Goal: Information Seeking & Learning: Understand process/instructions

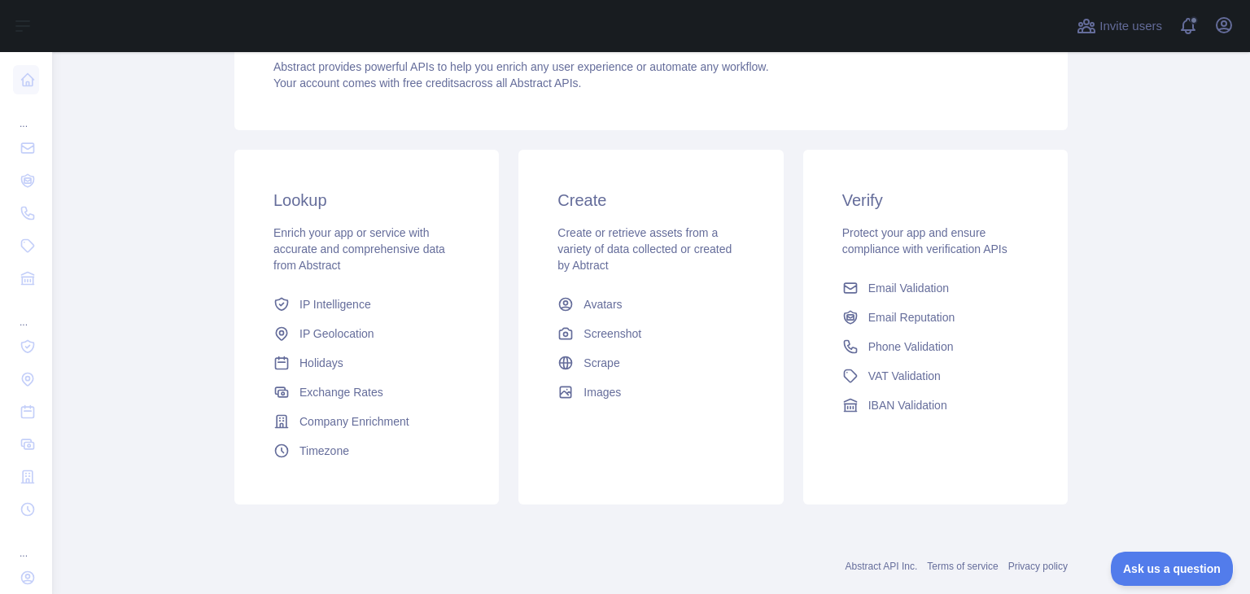
scroll to position [216, 0]
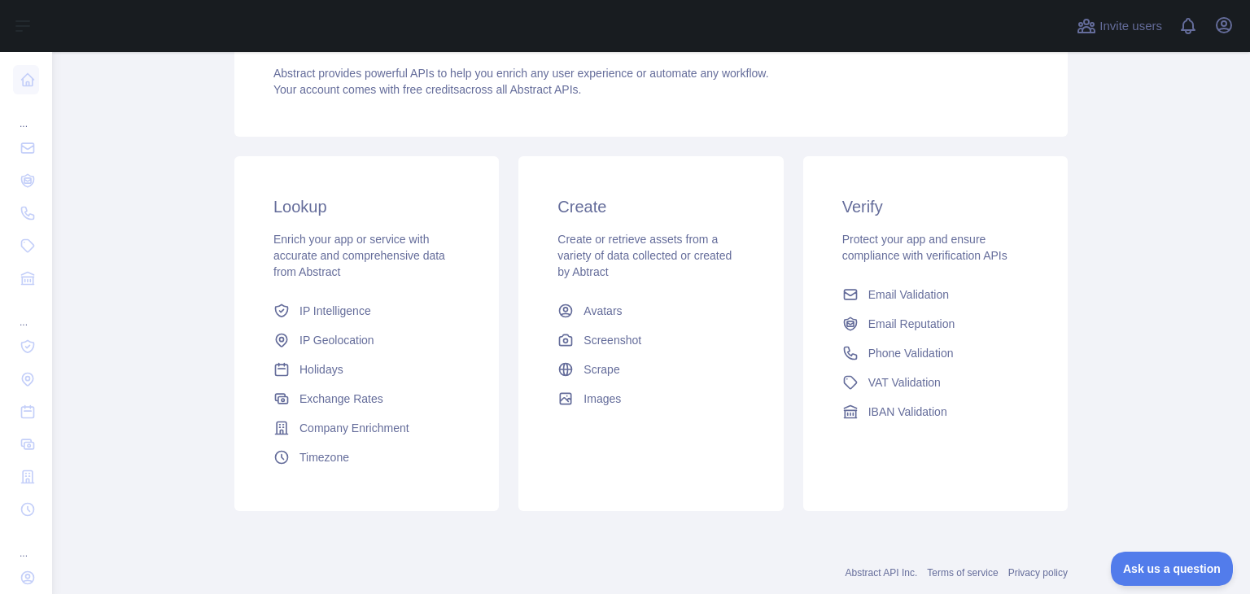
scroll to position [181, 0]
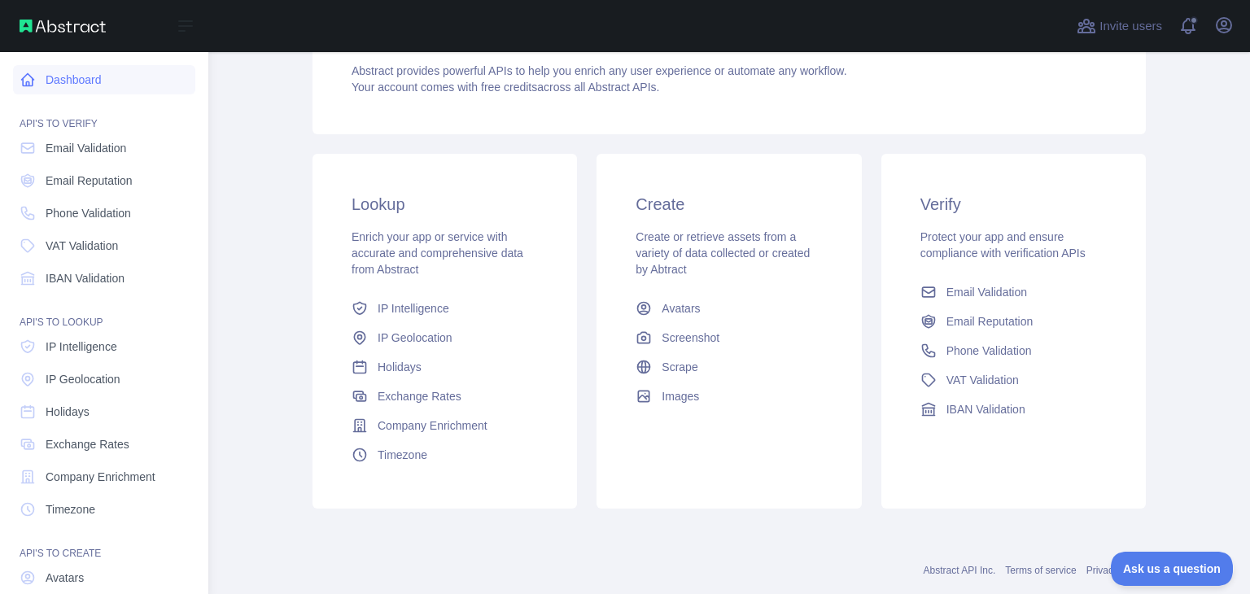
click at [59, 85] on link "Dashboard" at bounding box center [104, 79] width 182 height 29
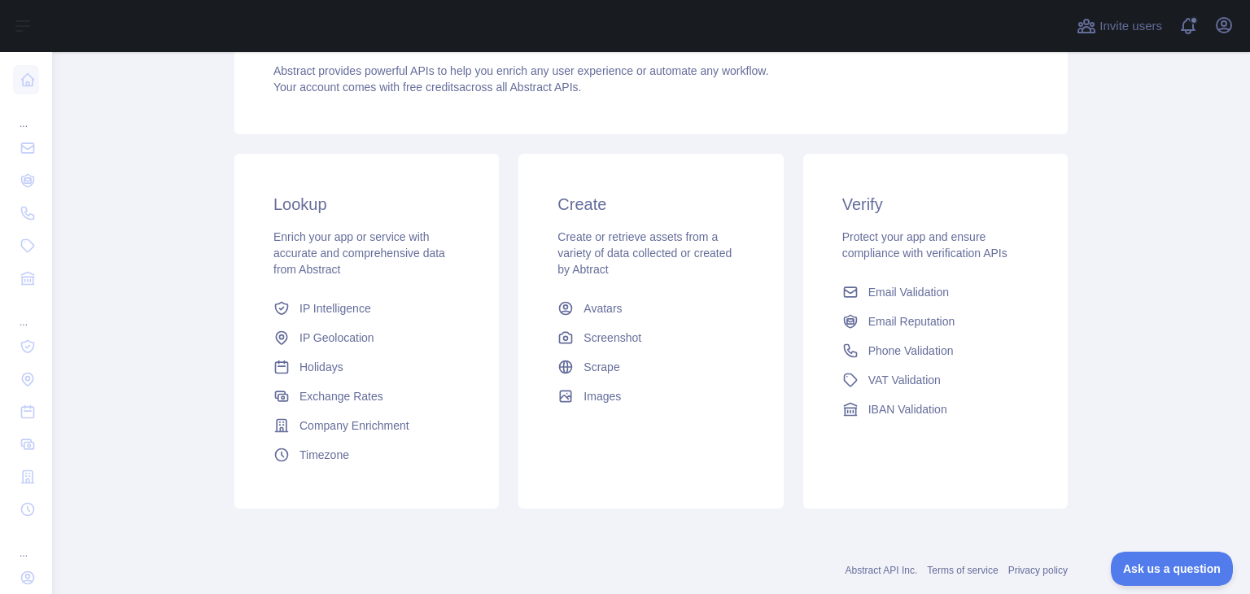
scroll to position [0, 0]
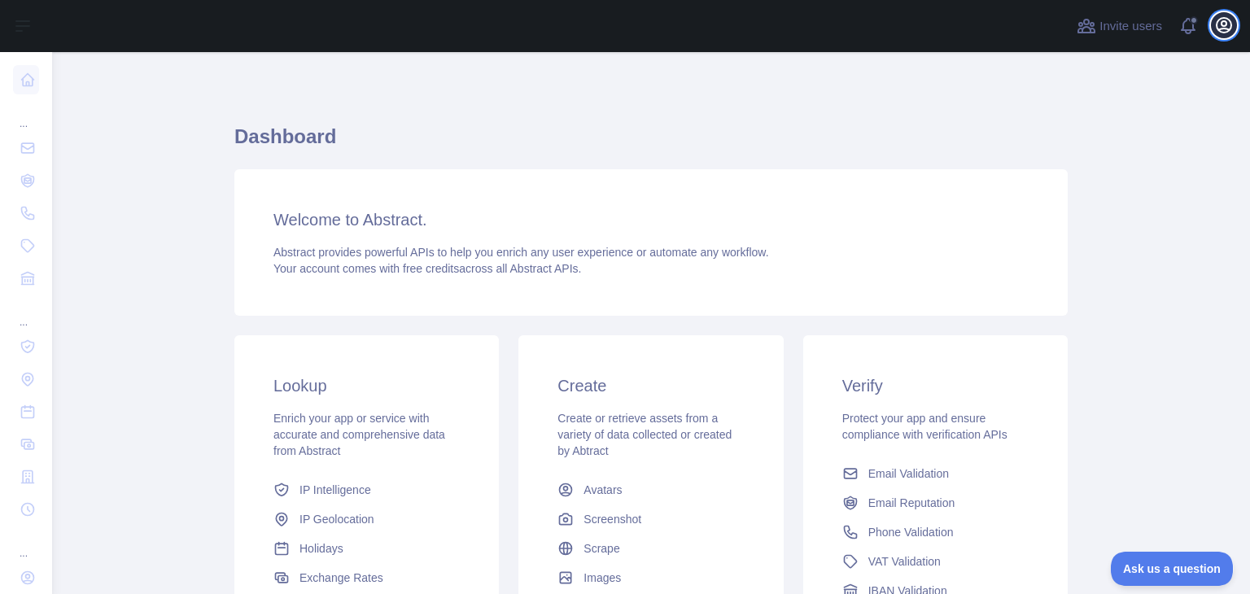
click at [1228, 25] on icon "button" at bounding box center [1224, 25] width 20 height 20
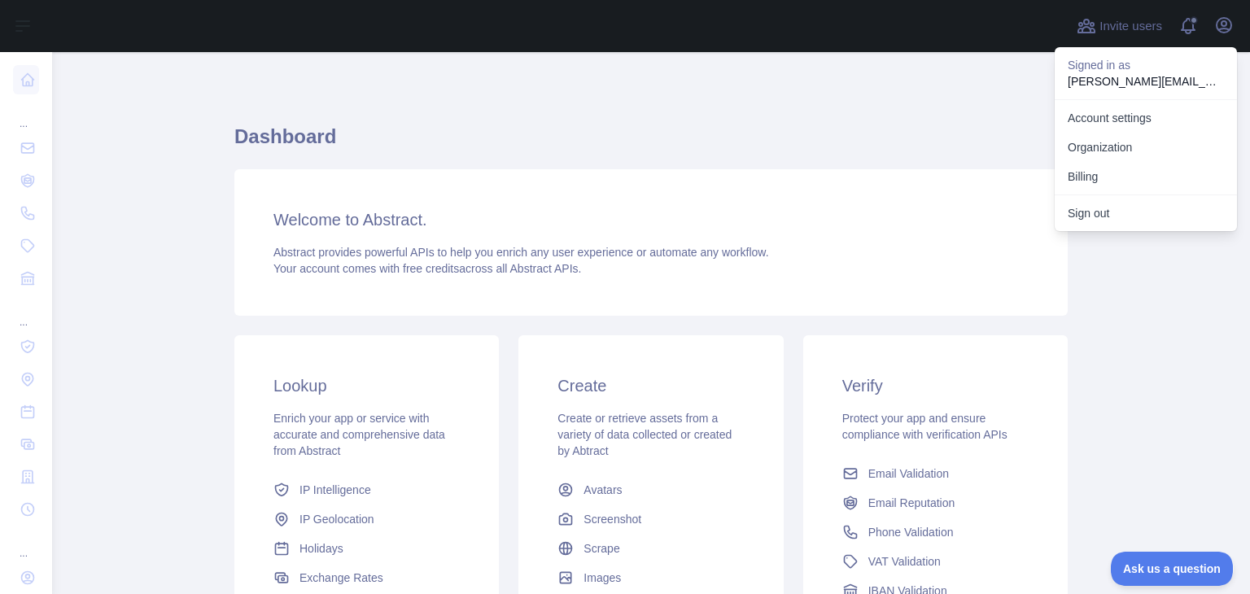
click at [374, 225] on h3 "Welcome to Abstract." at bounding box center [650, 219] width 755 height 23
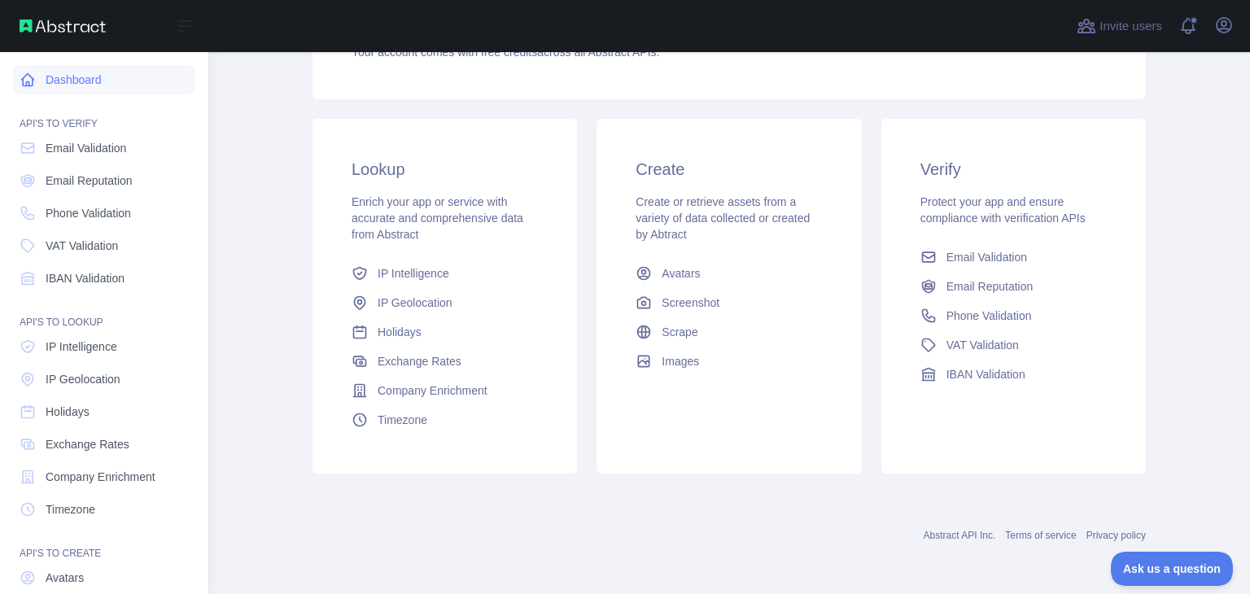
click at [114, 85] on link "Dashboard" at bounding box center [104, 79] width 182 height 29
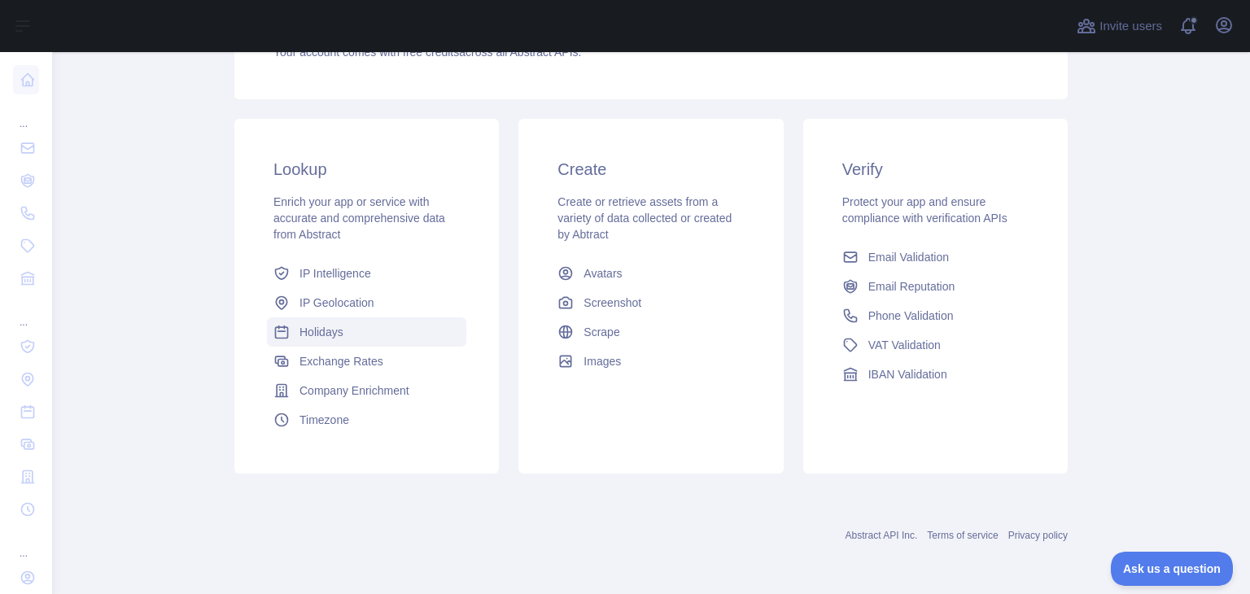
click at [354, 334] on link "Holidays" at bounding box center [366, 331] width 199 height 29
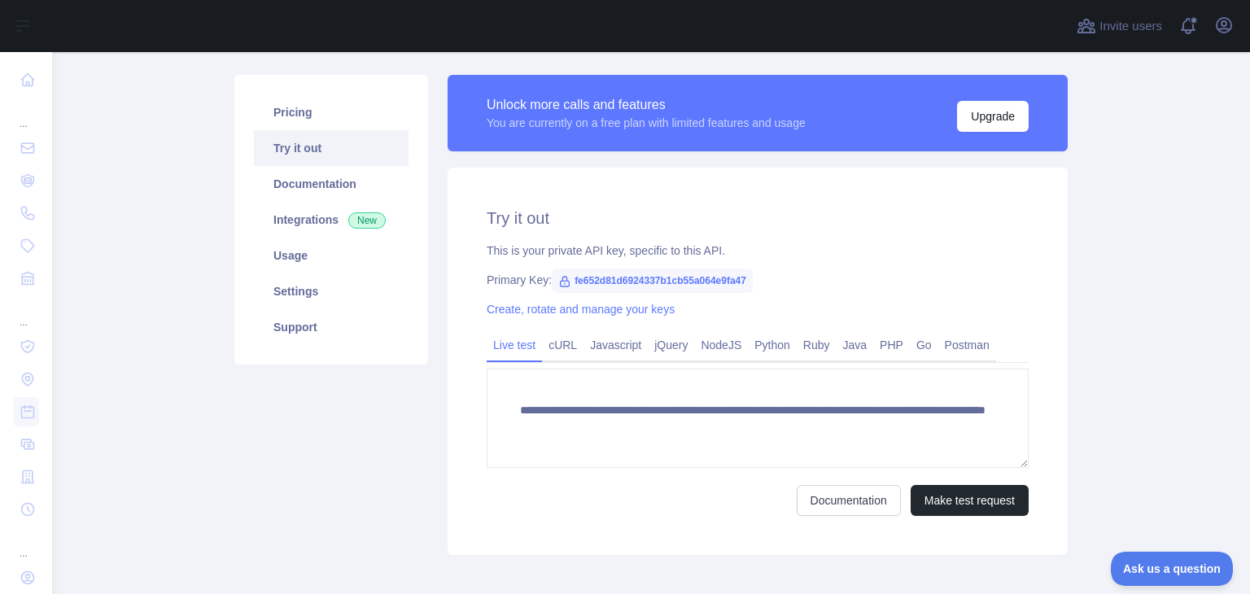
scroll to position [97, 0]
click at [951, 355] on link "Postman" at bounding box center [967, 346] width 58 height 26
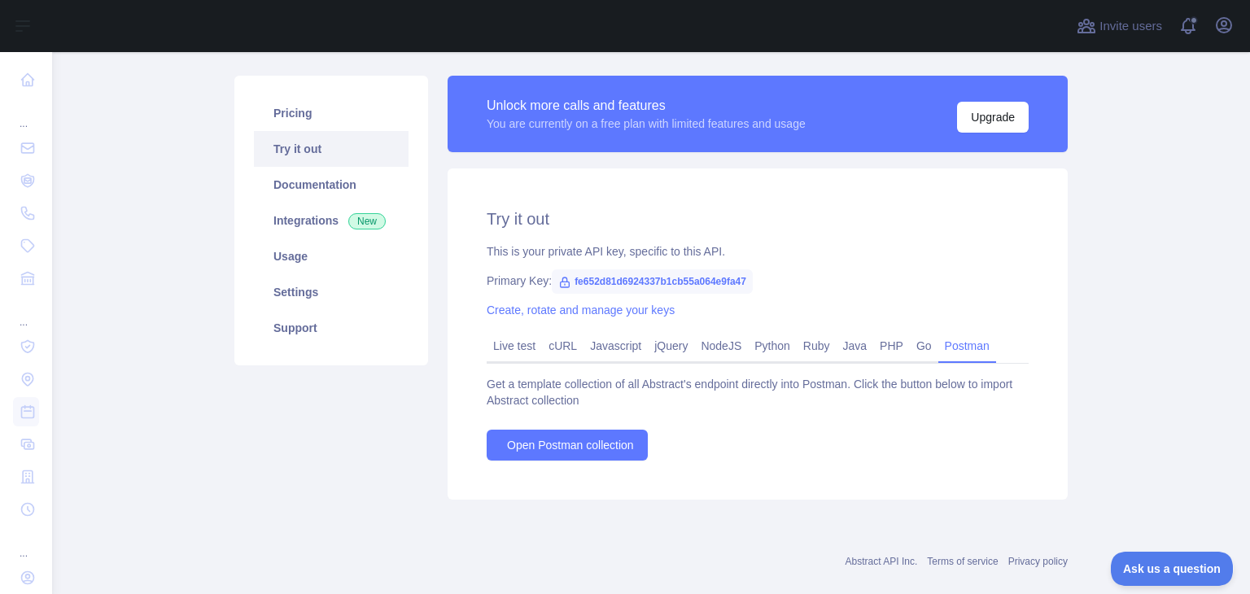
click at [624, 275] on span "fe652d81d6924337b1cb55a064e9fa47" at bounding box center [652, 281] width 201 height 24
click at [797, 290] on div "Try it out This is your private API key, specific to this API. Primary Key: fe6…" at bounding box center [757, 333] width 620 height 331
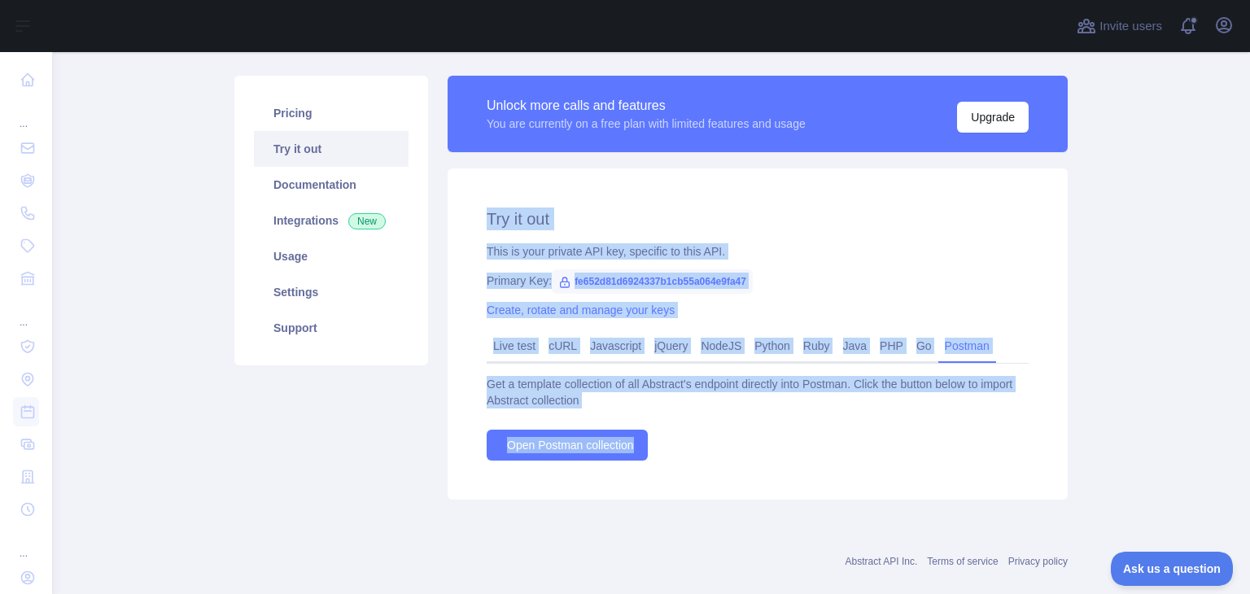
drag, startPoint x: 477, startPoint y: 194, endPoint x: 942, endPoint y: 466, distance: 539.3
click at [942, 466] on div "Try it out This is your private API key, specific to this API. Primary Key: fe6…" at bounding box center [757, 333] width 620 height 331
copy div "Try it out This is your private API key, specific to this API. Primary Key: fe6…"
click at [688, 203] on div "Try it out This is your private API key, specific to this API. Primary Key: fe6…" at bounding box center [757, 333] width 620 height 331
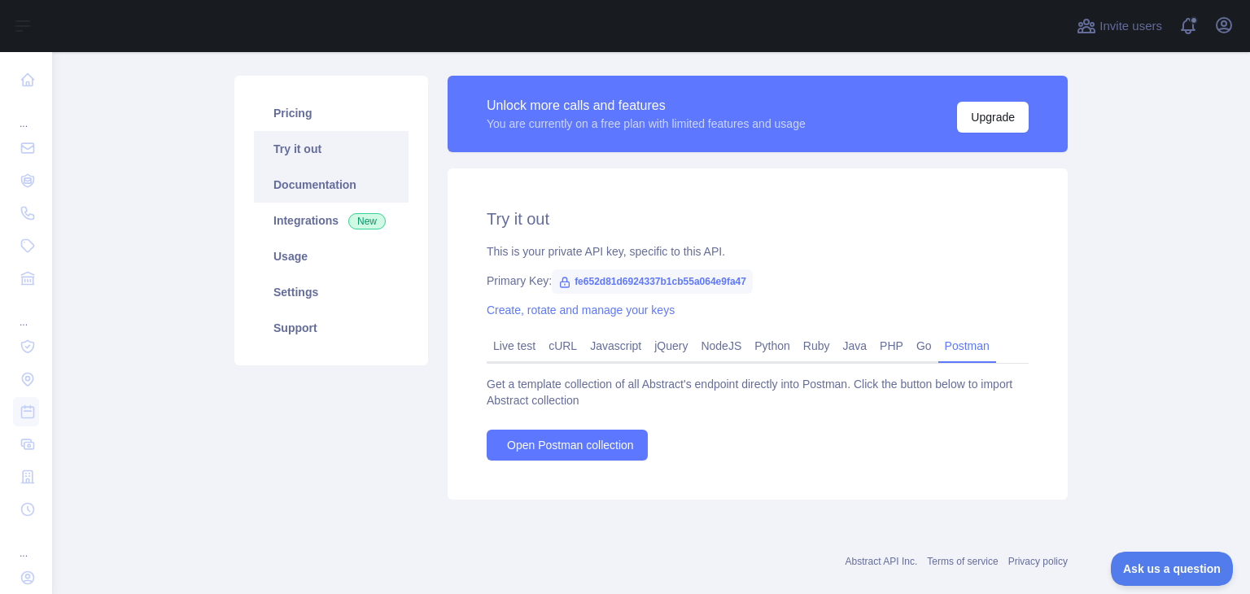
click at [338, 185] on link "Documentation" at bounding box center [331, 185] width 155 height 36
